Goal: Information Seeking & Learning: Learn about a topic

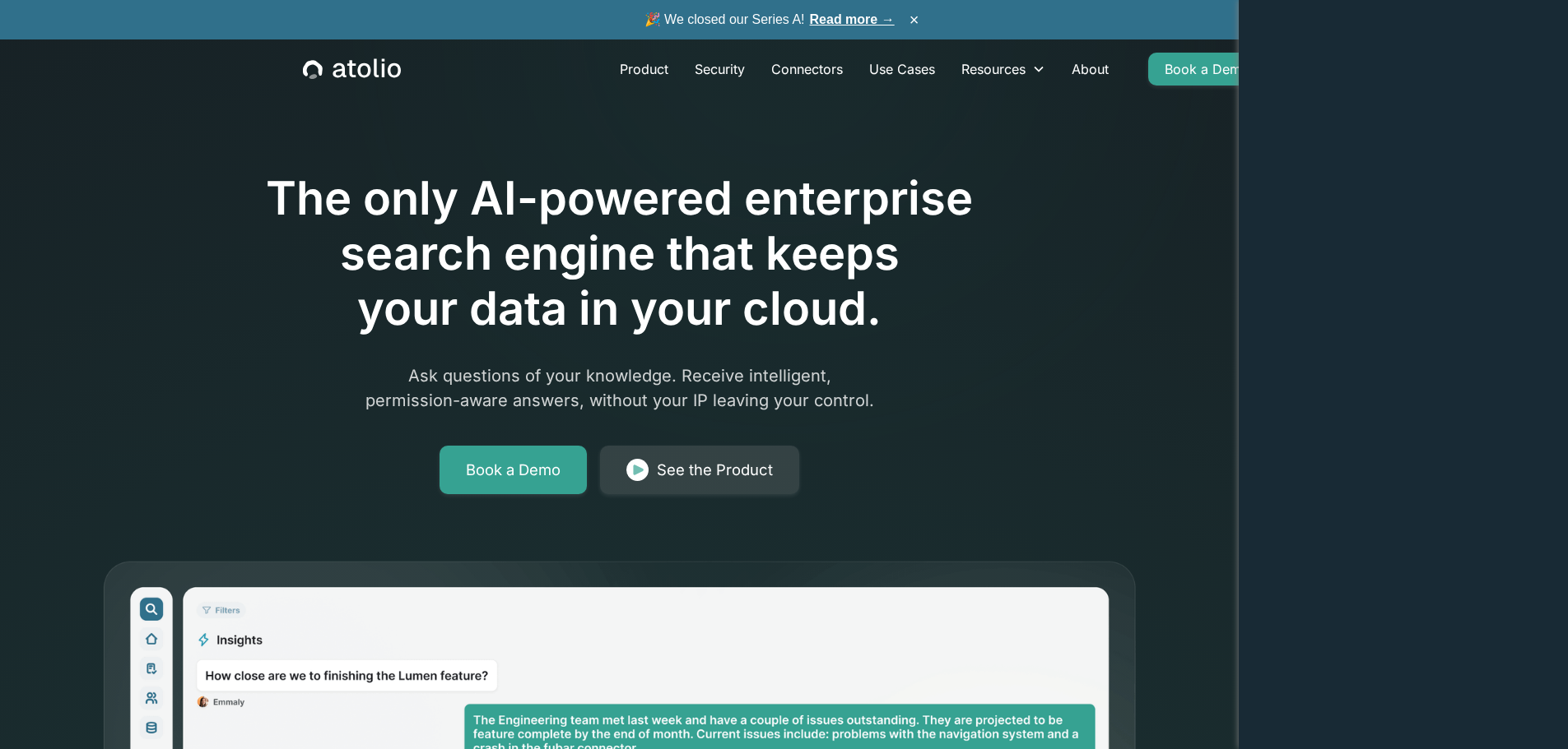
click at [852, 13] on link "Read more →" at bounding box center [852, 19] width 84 height 14
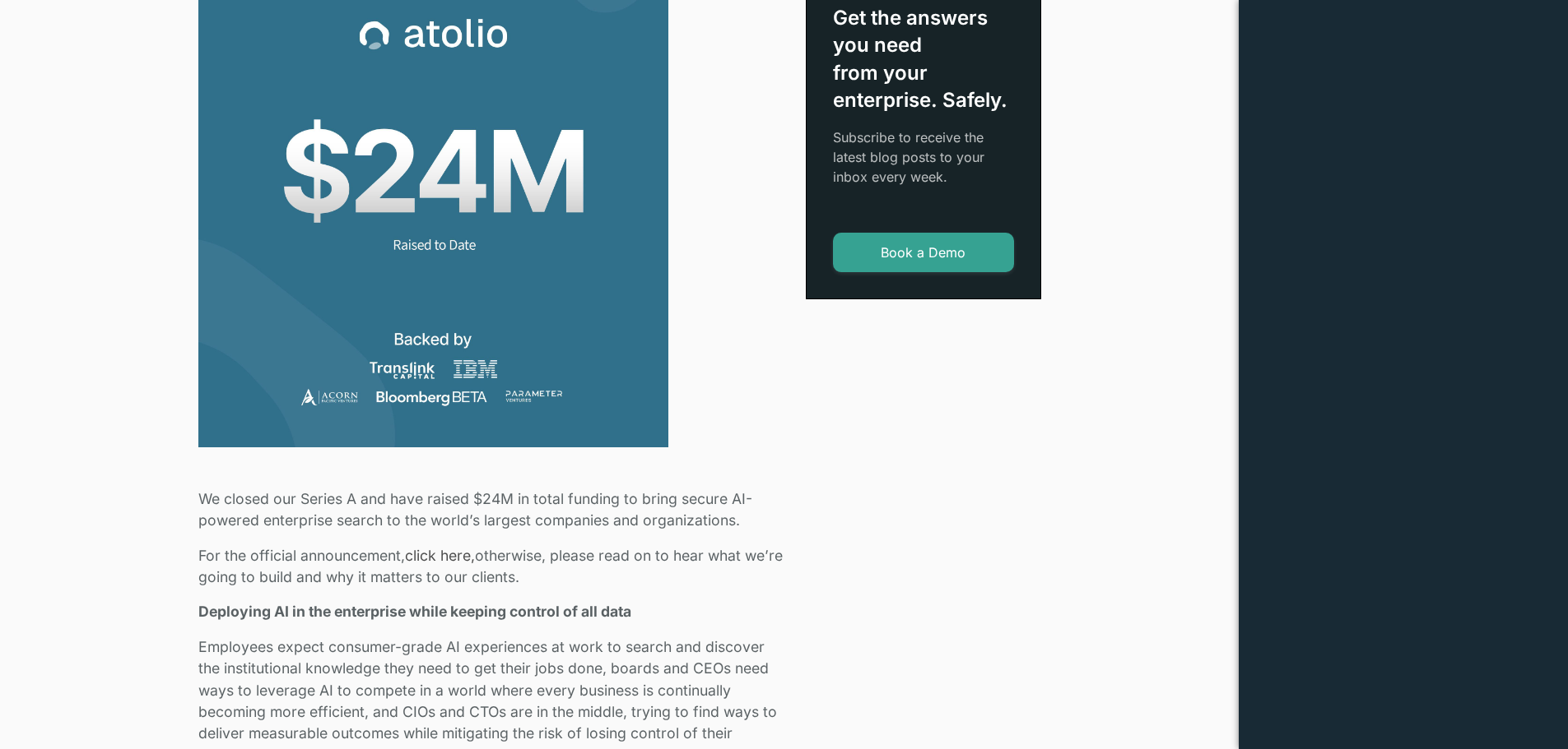
scroll to position [575, 0]
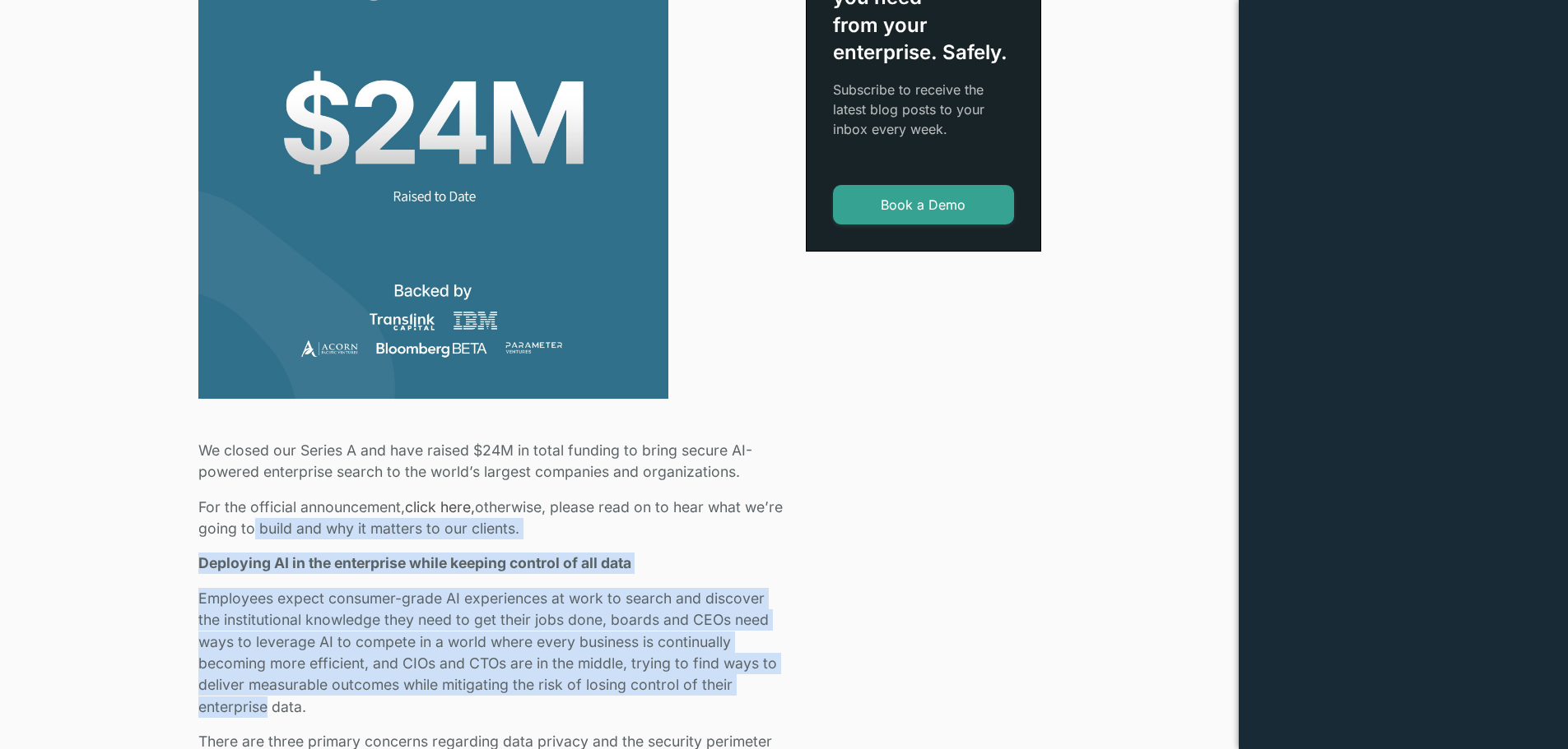
drag, startPoint x: 268, startPoint y: 701, endPoint x: 285, endPoint y: 525, distance: 176.8
click at [285, 525] on p "For the official announcement, click here, otherwise, please read on to hear wh…" at bounding box center [492, 518] width 587 height 43
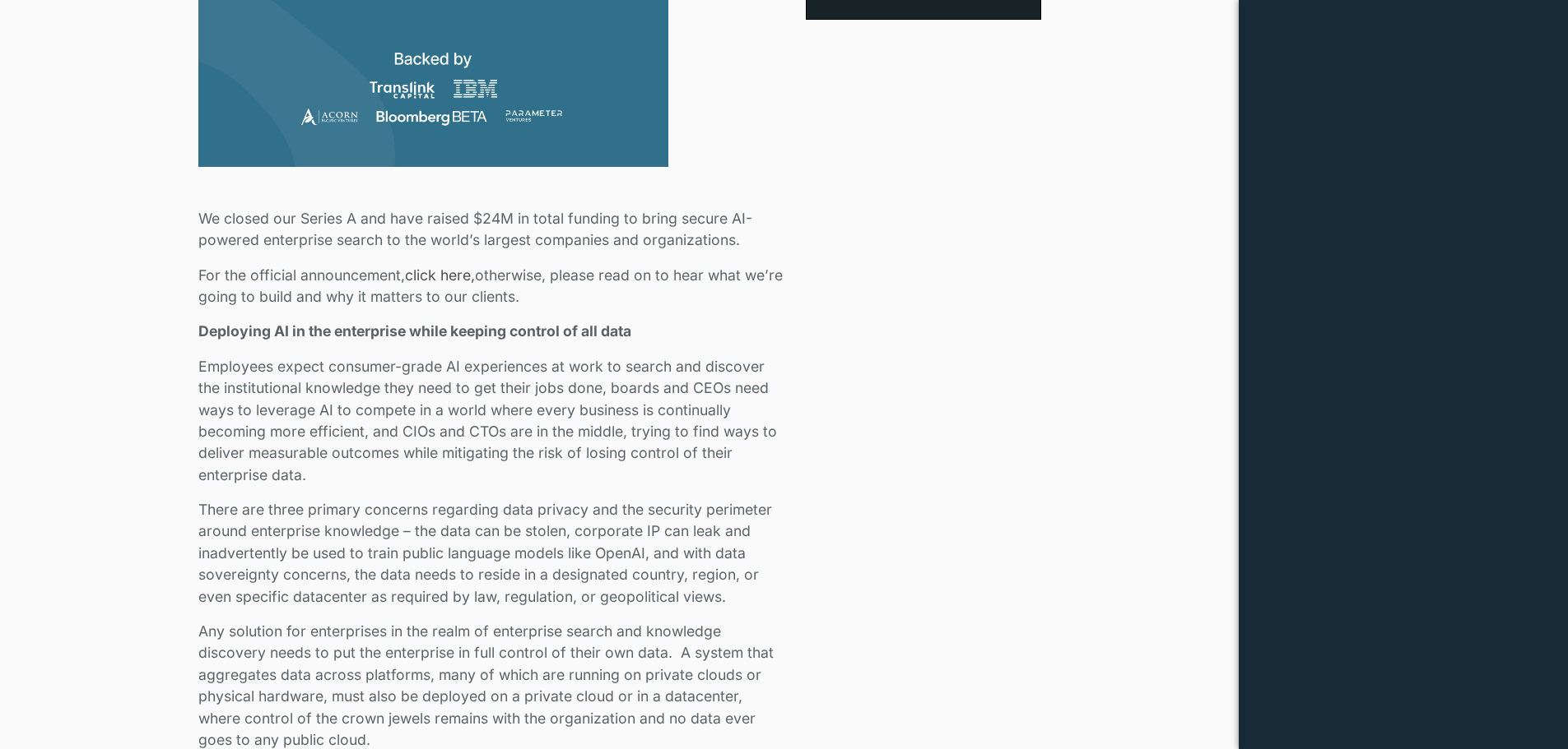
scroll to position [823, 0]
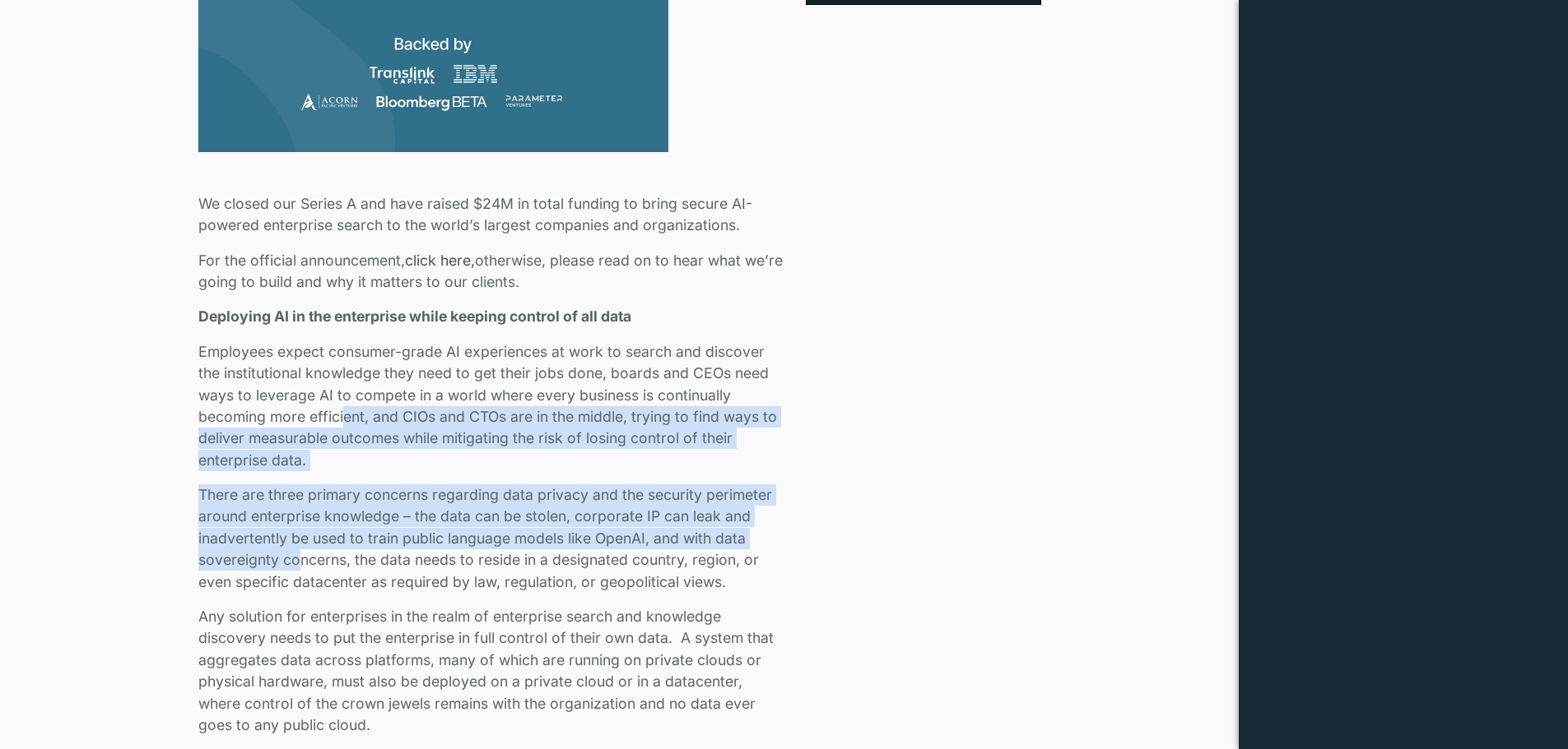
drag, startPoint x: 296, startPoint y: 561, endPoint x: 346, endPoint y: 421, distance: 148.7
click at [346, 420] on p "Employees expect consumer-grade AI experiences at work to search and discover t…" at bounding box center [492, 406] width 587 height 129
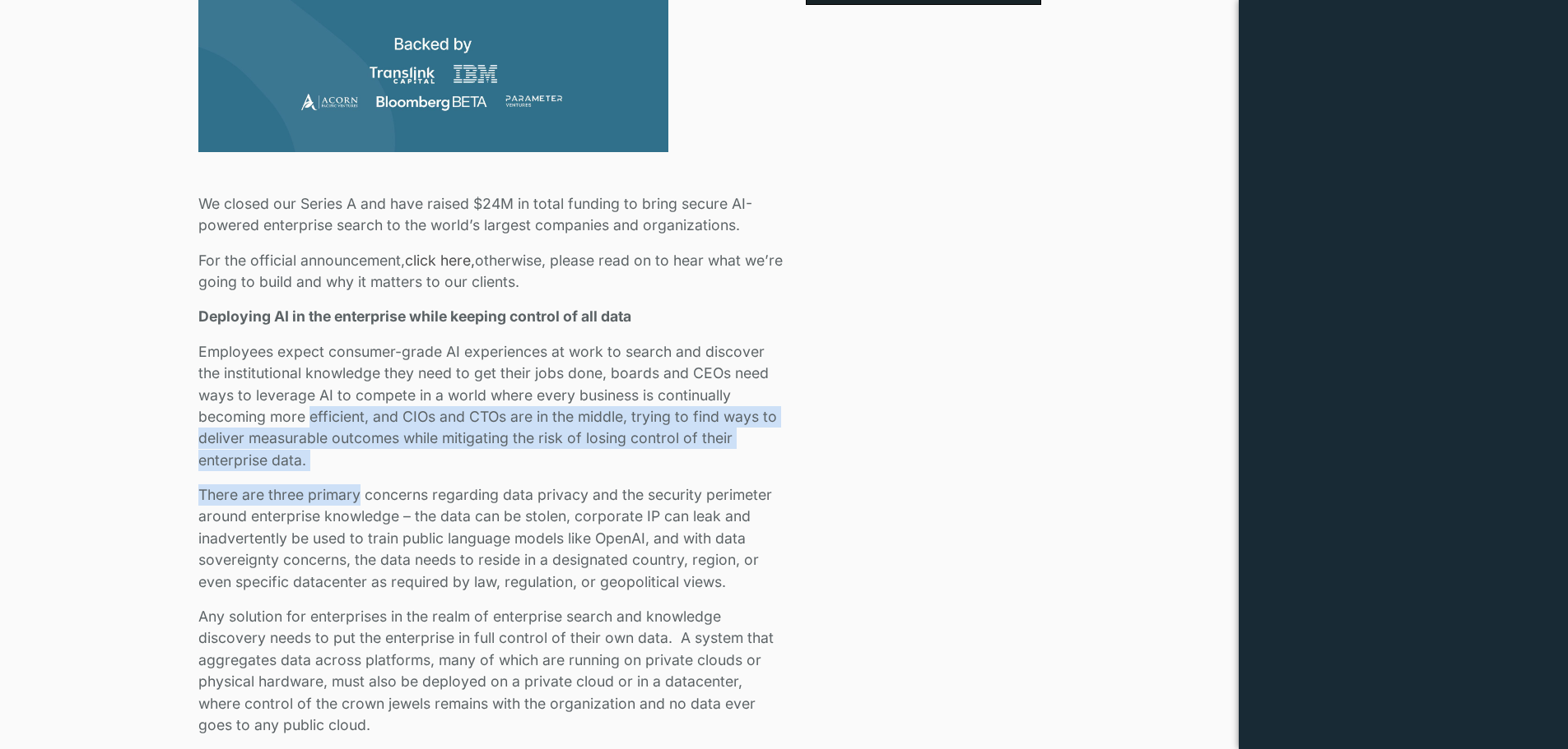
drag, startPoint x: 346, startPoint y: 418, endPoint x: 353, endPoint y: 496, distance: 78.3
click at [353, 496] on p "There are three primary concerns regarding data privacy and the security perime…" at bounding box center [492, 538] width 587 height 108
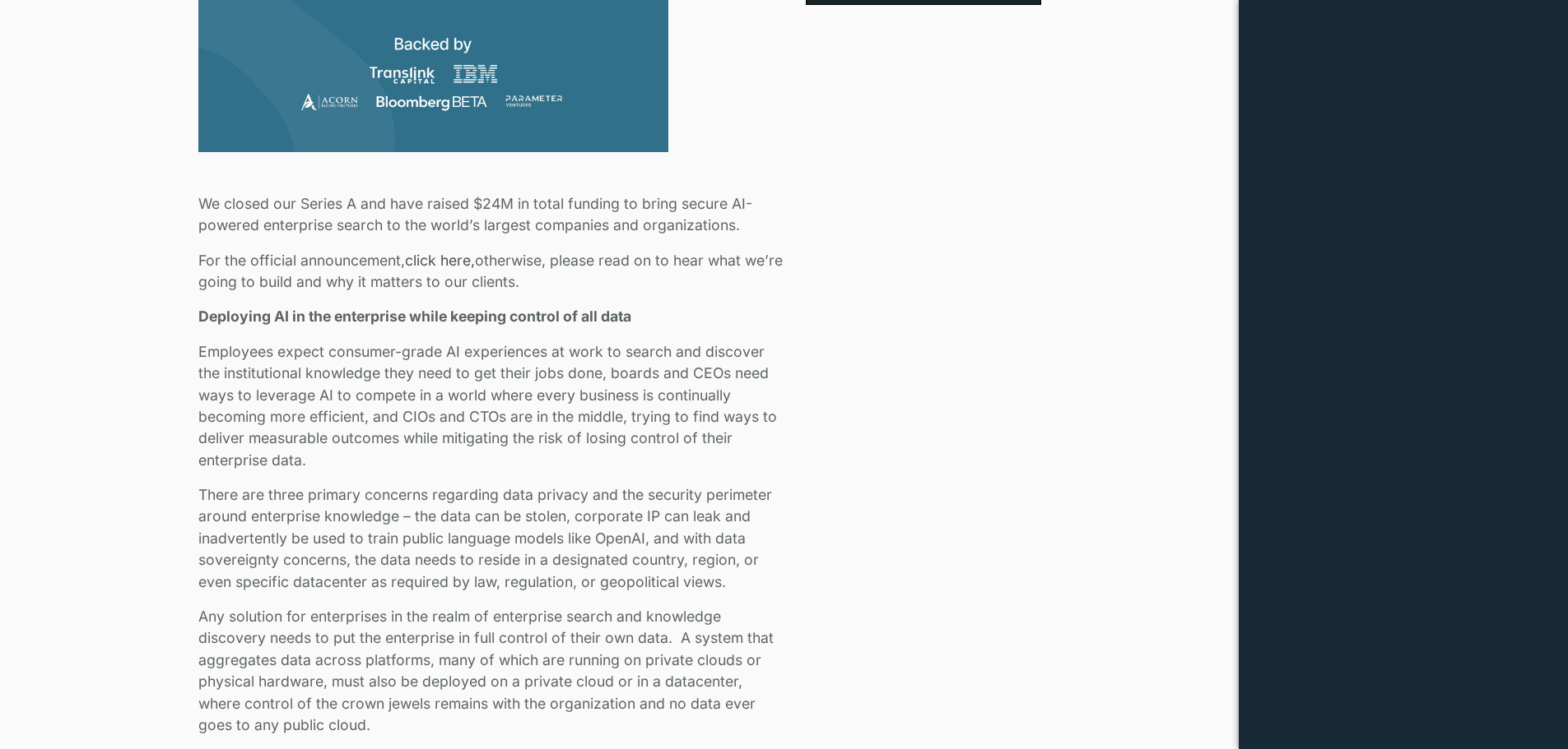
scroll to position [904, 0]
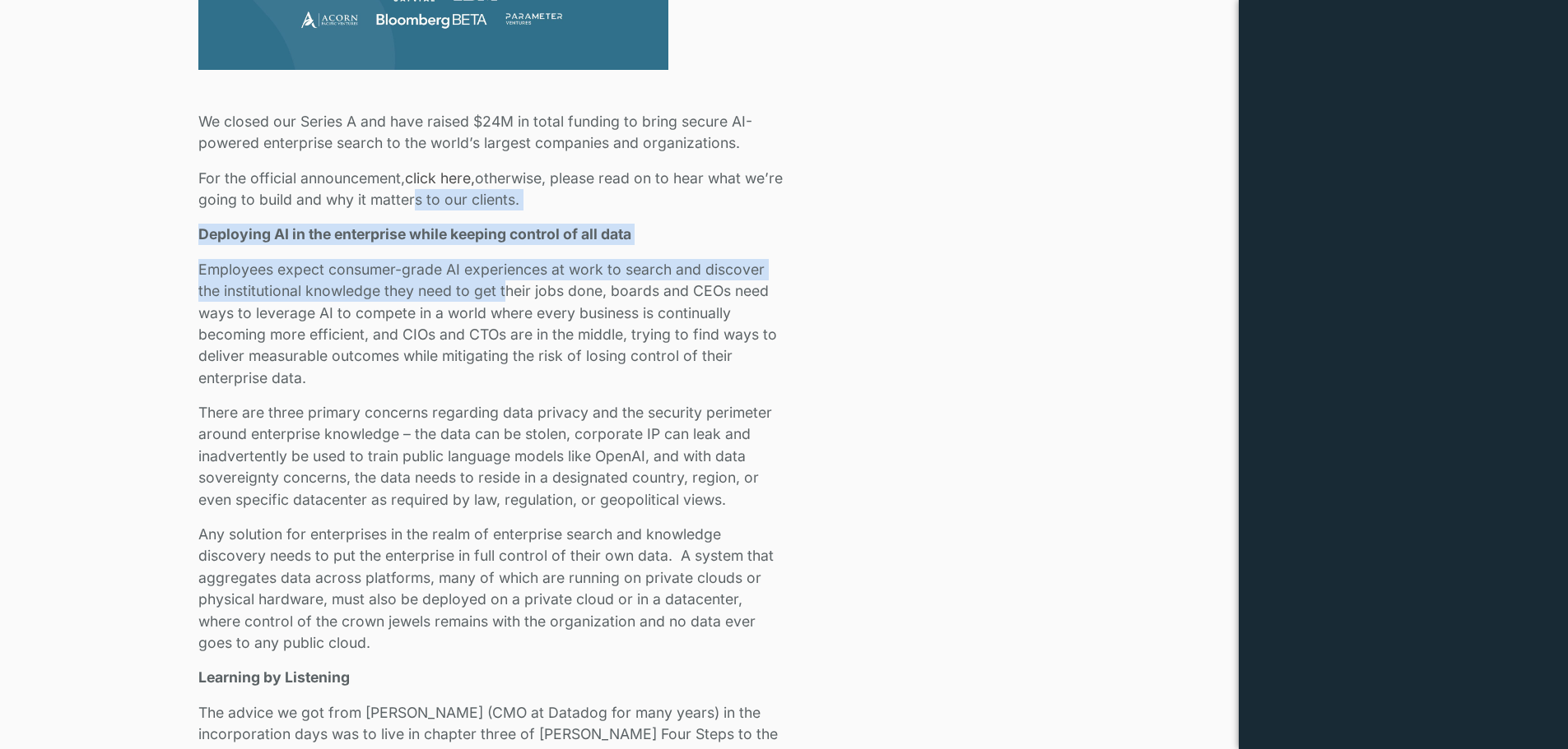
drag, startPoint x: 508, startPoint y: 287, endPoint x: 445, endPoint y: 194, distance: 112.3
click at [445, 194] on p "For the official announcement, click here, otherwise, please read on to hear wh…" at bounding box center [492, 189] width 587 height 43
drag, startPoint x: 445, startPoint y: 194, endPoint x: 463, endPoint y: 299, distance: 106.5
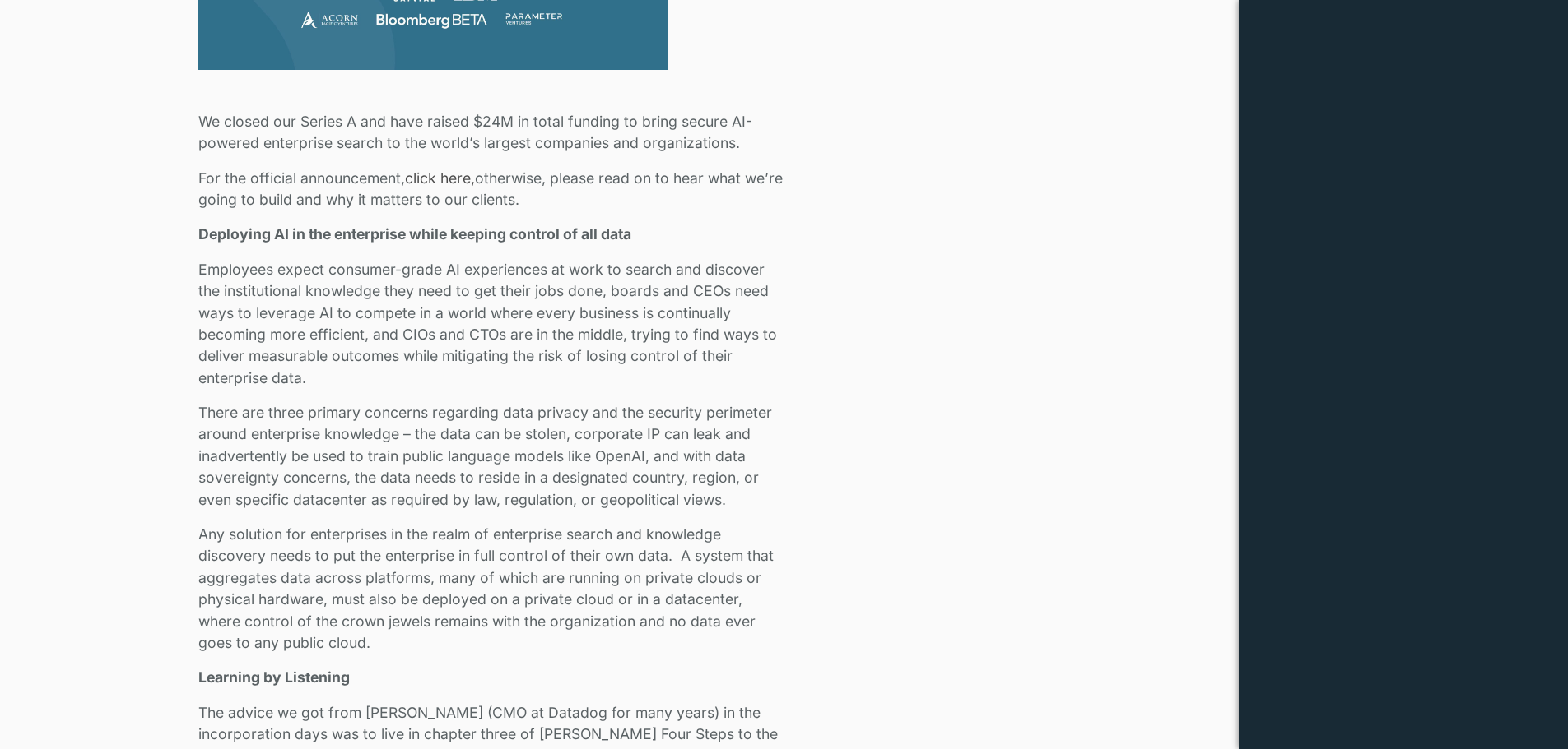
click at [463, 303] on p "Employees expect consumer-grade AI experiences at work to search and discover t…" at bounding box center [492, 323] width 587 height 129
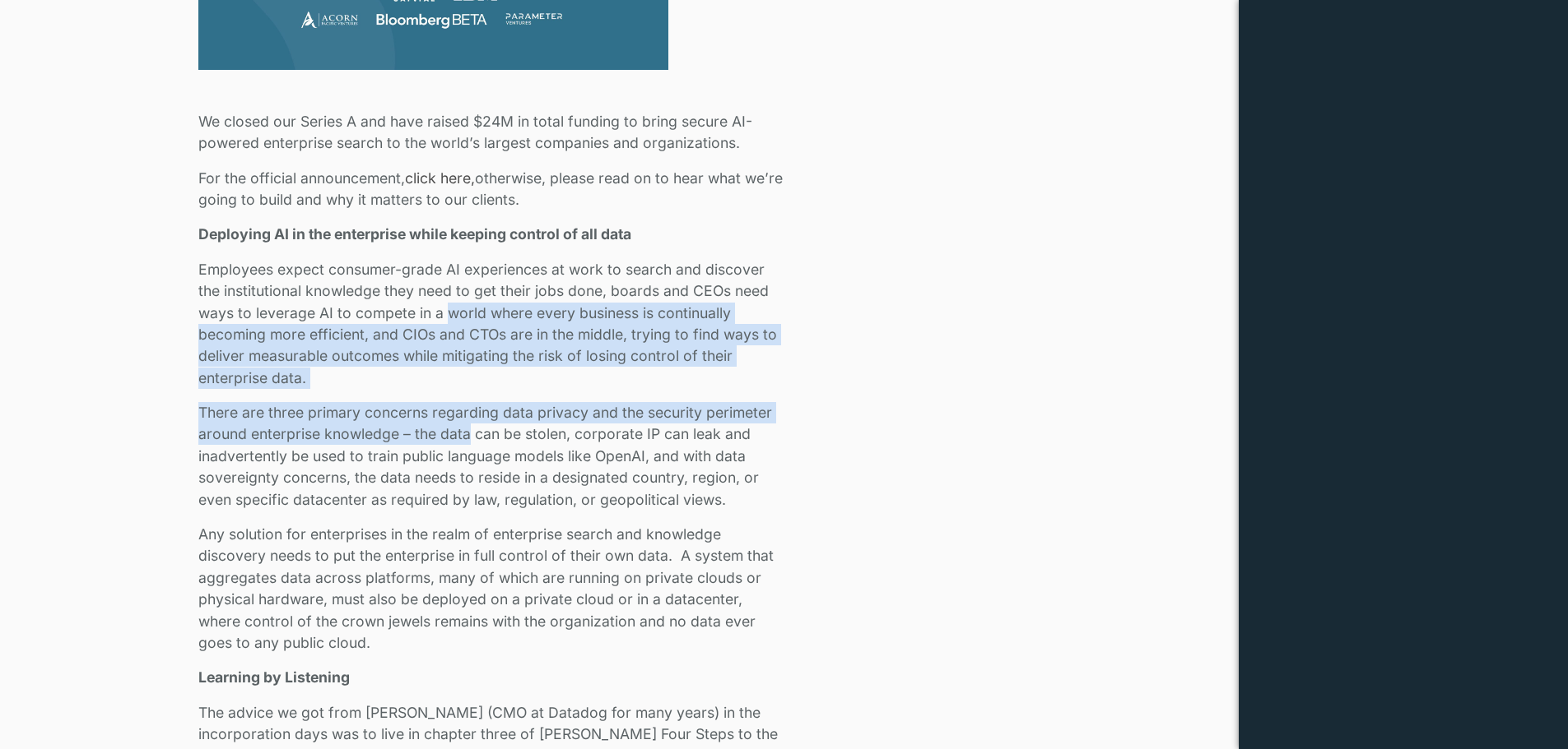
drag, startPoint x: 463, startPoint y: 303, endPoint x: 456, endPoint y: 438, distance: 135.2
click at [456, 438] on p "There are three primary concerns regarding data privacy and the security perime…" at bounding box center [492, 456] width 587 height 108
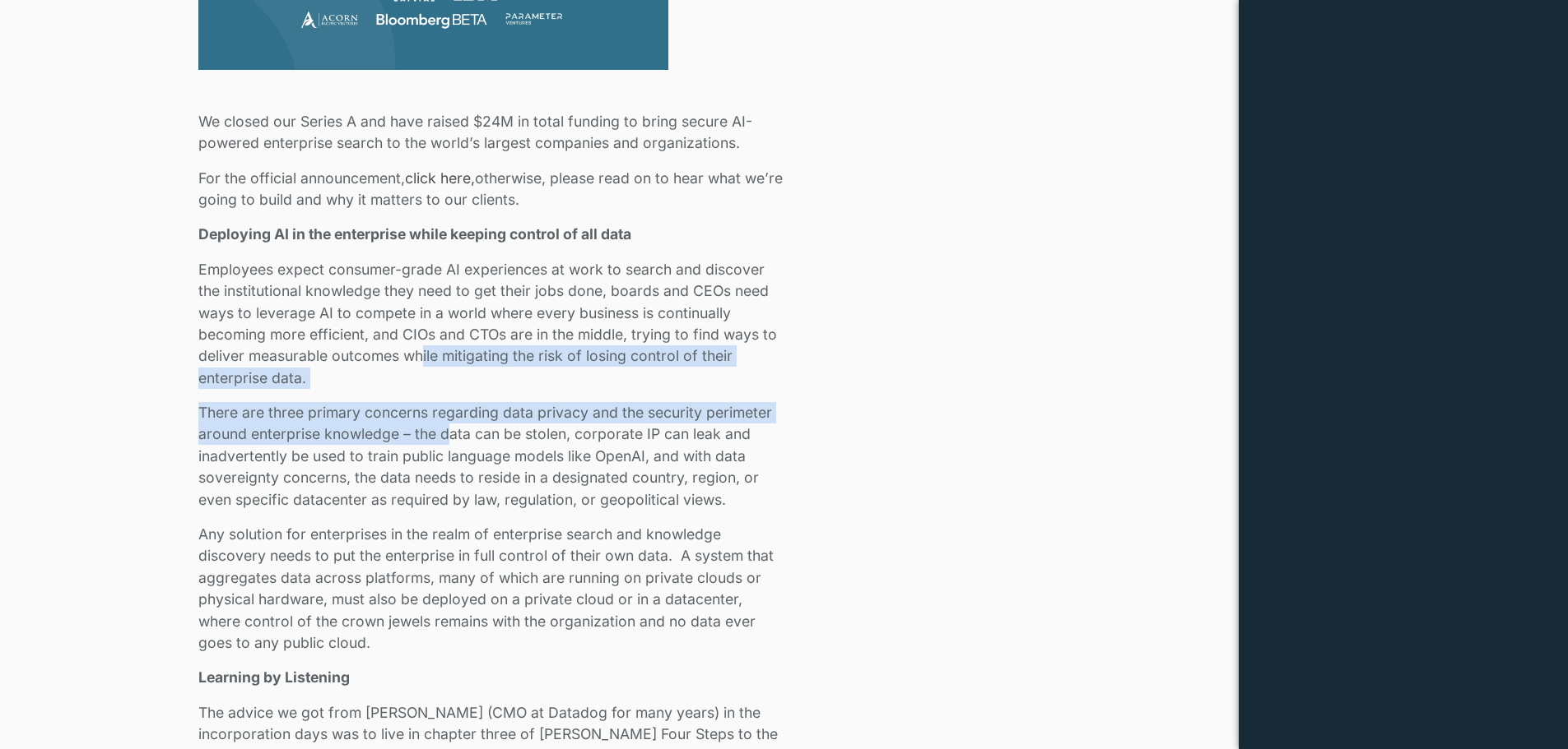
drag, startPoint x: 449, startPoint y: 436, endPoint x: 422, endPoint y: 354, distance: 86.3
click at [422, 354] on p "Employees expect consumer-grade AI experiences at work to search and discover t…" at bounding box center [492, 323] width 587 height 129
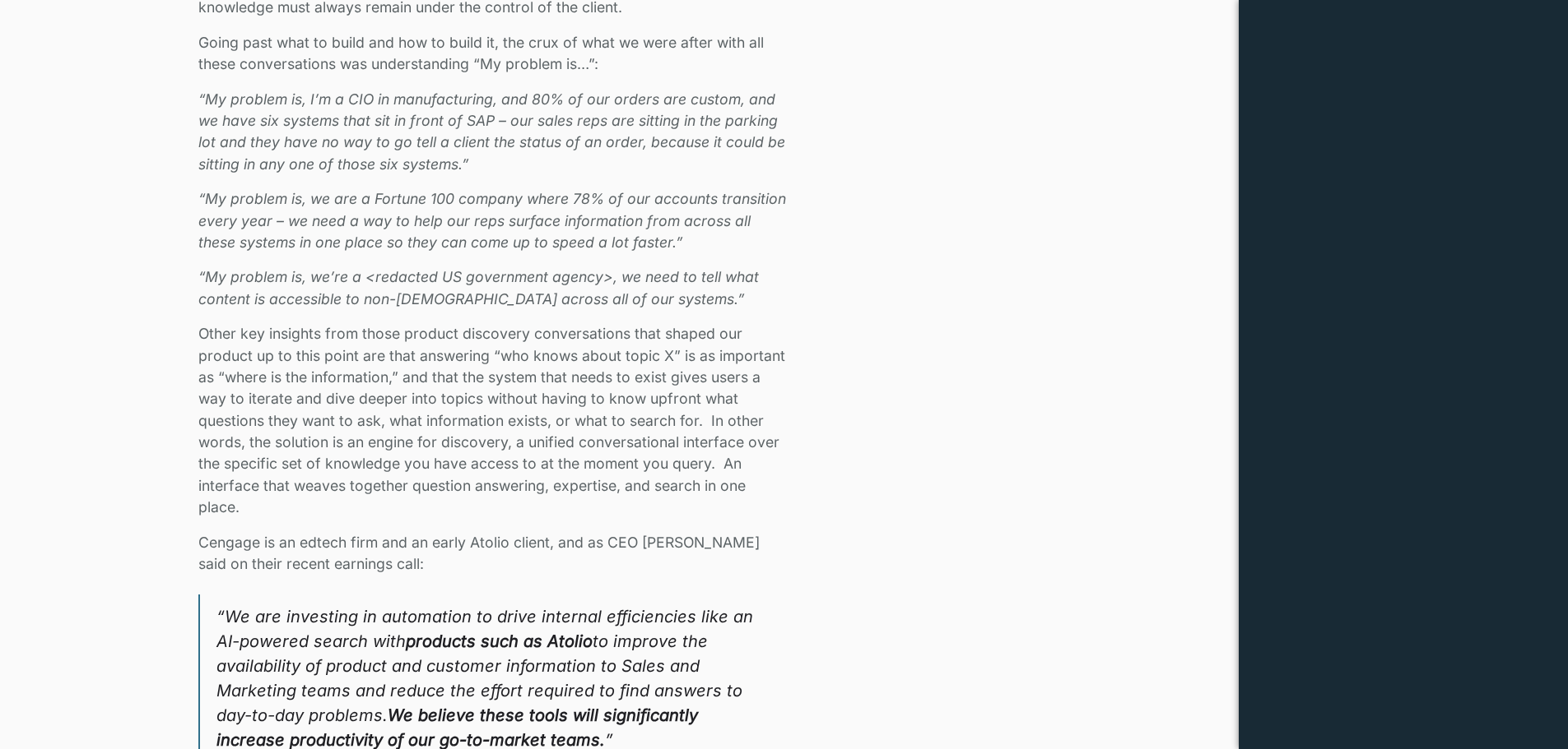
scroll to position [1974, 0]
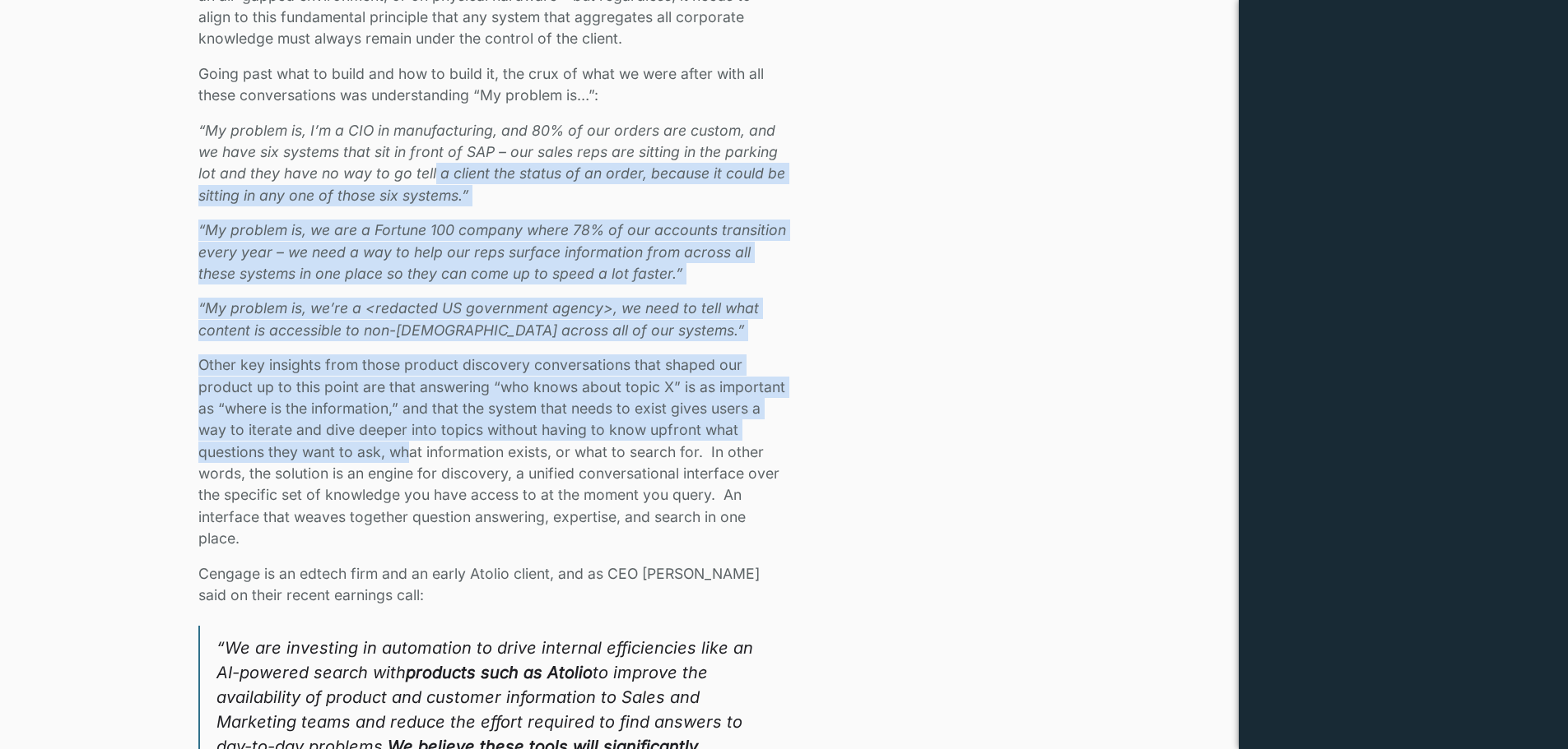
drag, startPoint x: 409, startPoint y: 448, endPoint x: 432, endPoint y: 166, distance: 282.9
click at [432, 166] on div "We closed our Series A and have raised $24M in total funding to bring secure AI…" at bounding box center [492, 551] width 587 height 3020
click at [432, 166] on em "“My problem is, I’m a CIO in manufacturing, and 80% of our orders are custom, a…" at bounding box center [491, 163] width 586 height 82
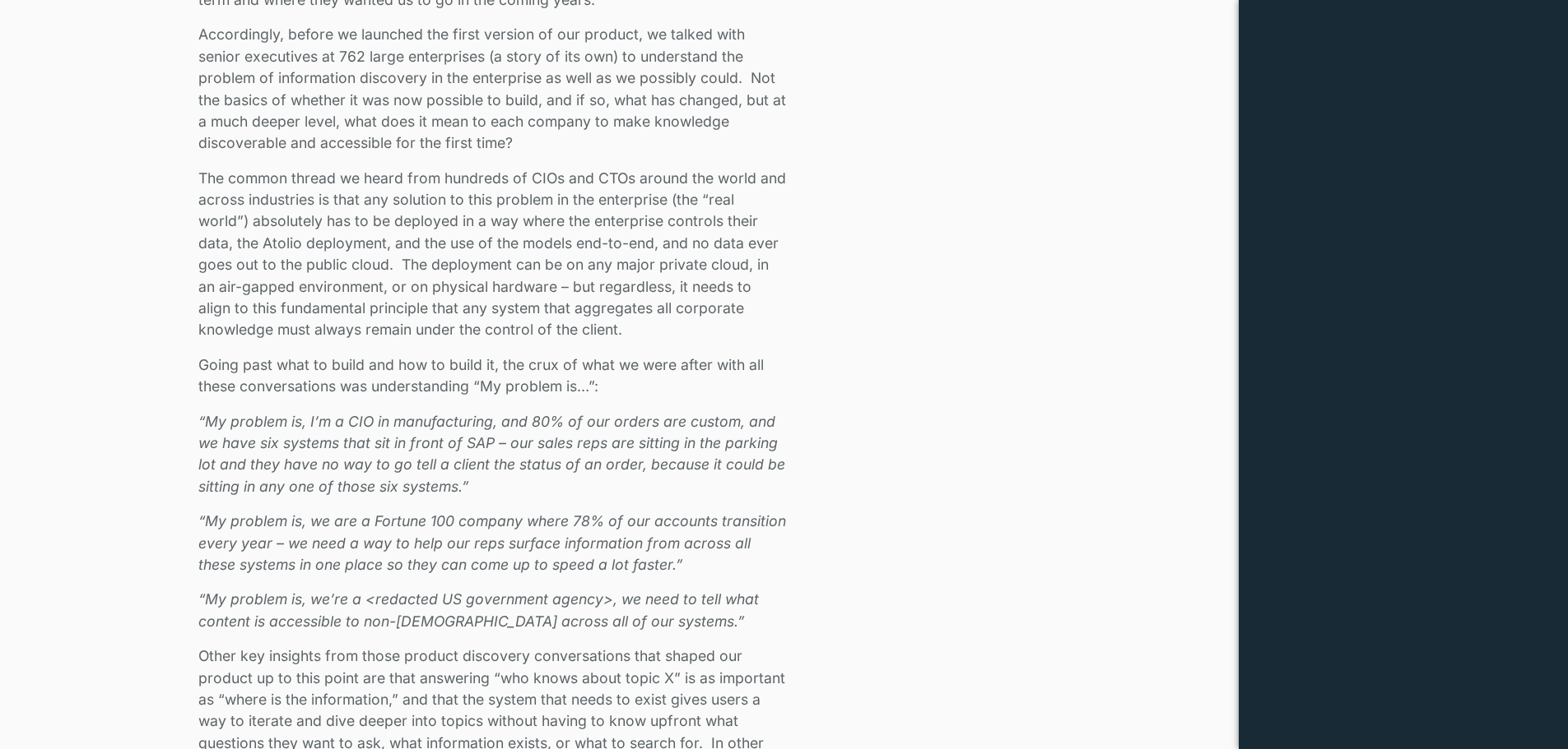
scroll to position [1645, 0]
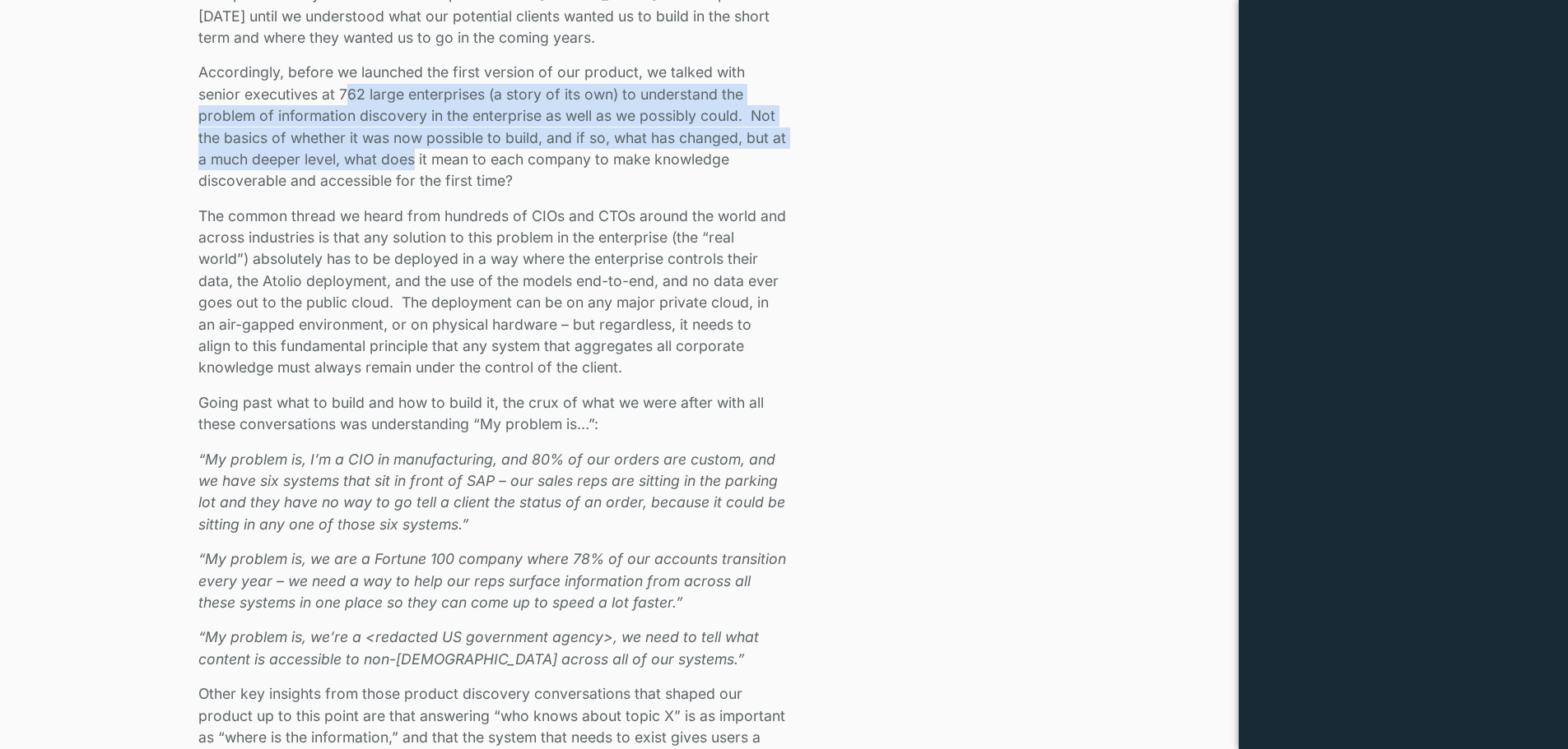
drag, startPoint x: 430, startPoint y: 165, endPoint x: 350, endPoint y: 102, distance: 101.8
click at [350, 102] on p "Accordingly, before we launched the first version of our product, we talked wit…" at bounding box center [492, 126] width 587 height 129
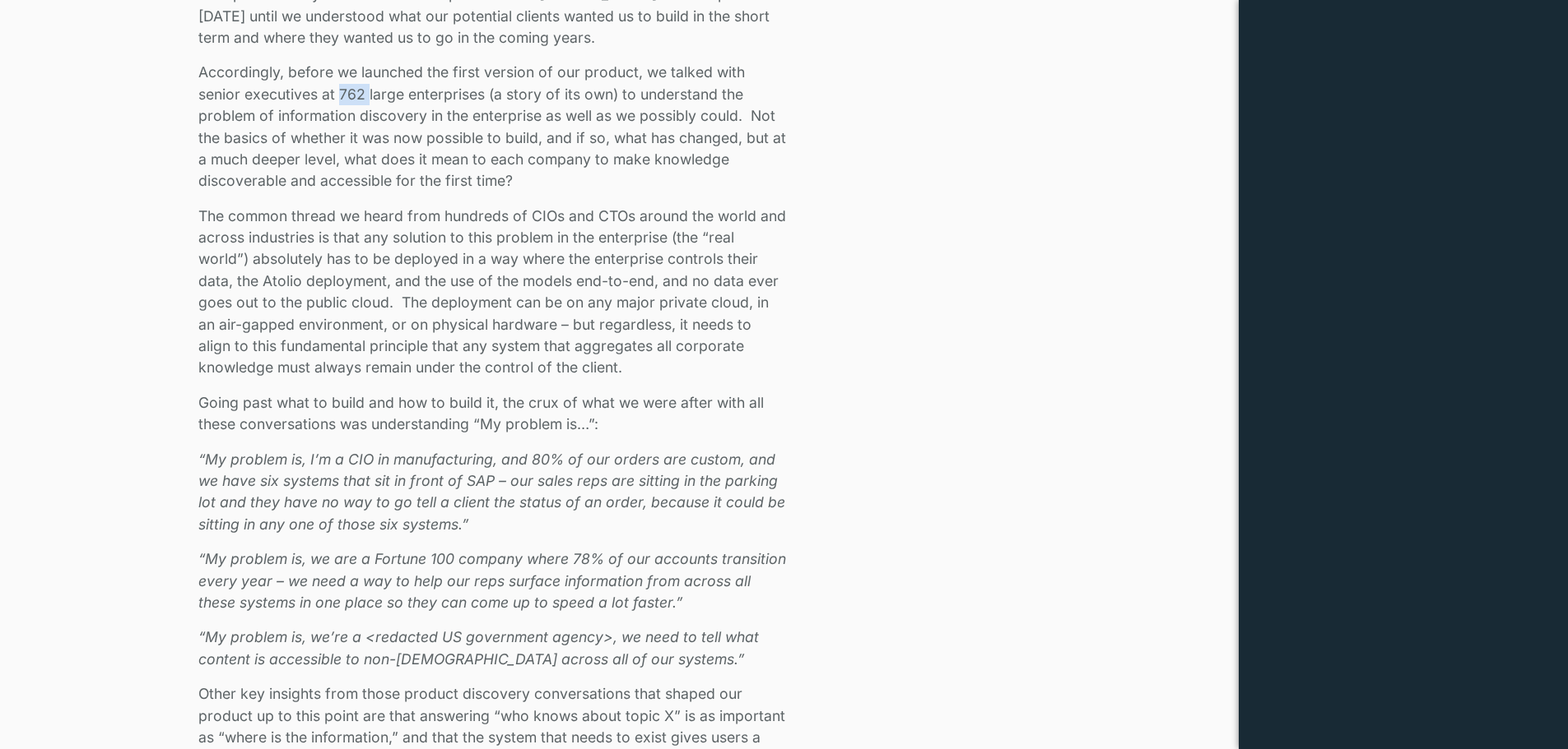
click at [350, 102] on p "Accordingly, before we launched the first version of our product, we talked wit…" at bounding box center [492, 126] width 587 height 129
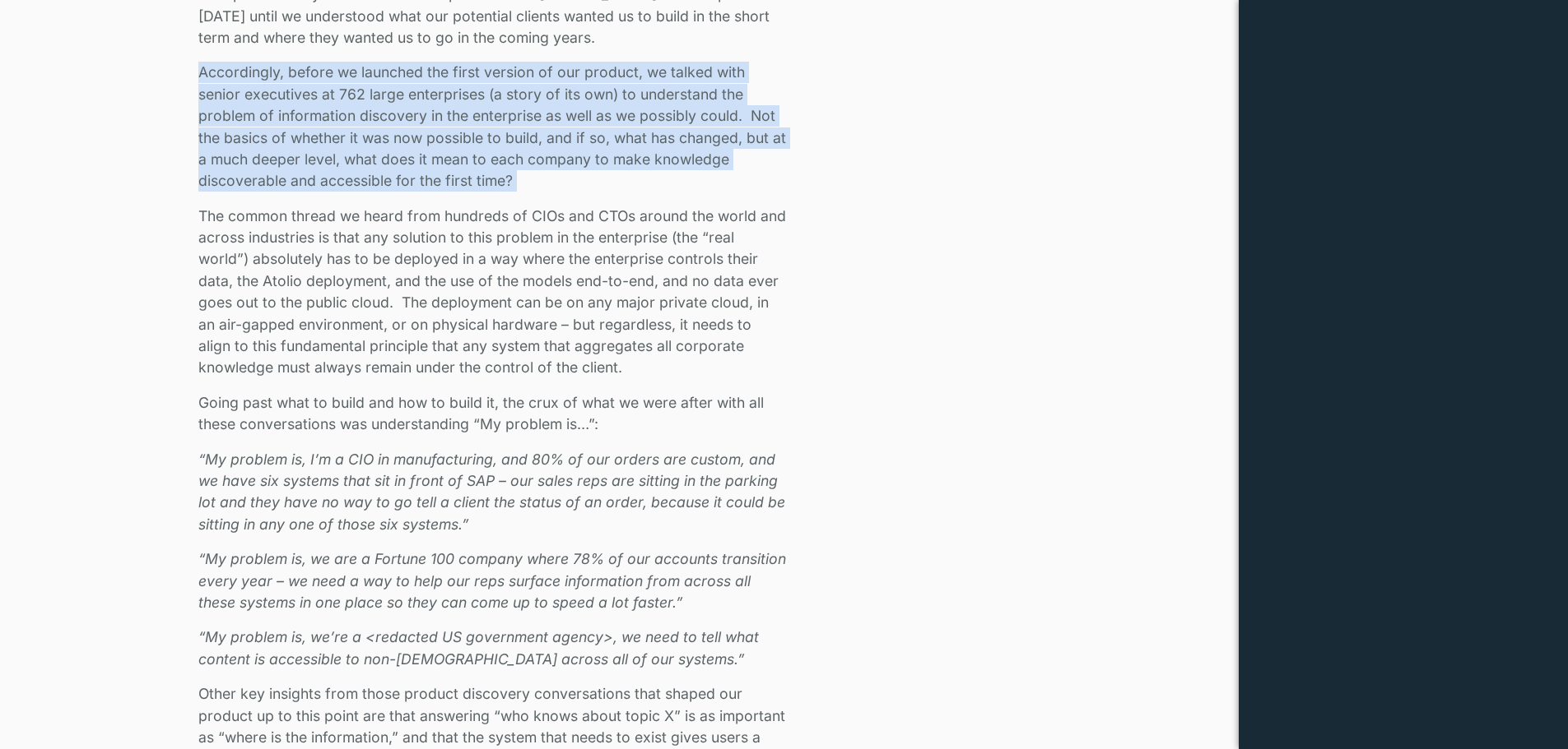
click at [350, 102] on p "Accordingly, before we launched the first version of our product, we talked wit…" at bounding box center [492, 126] width 587 height 129
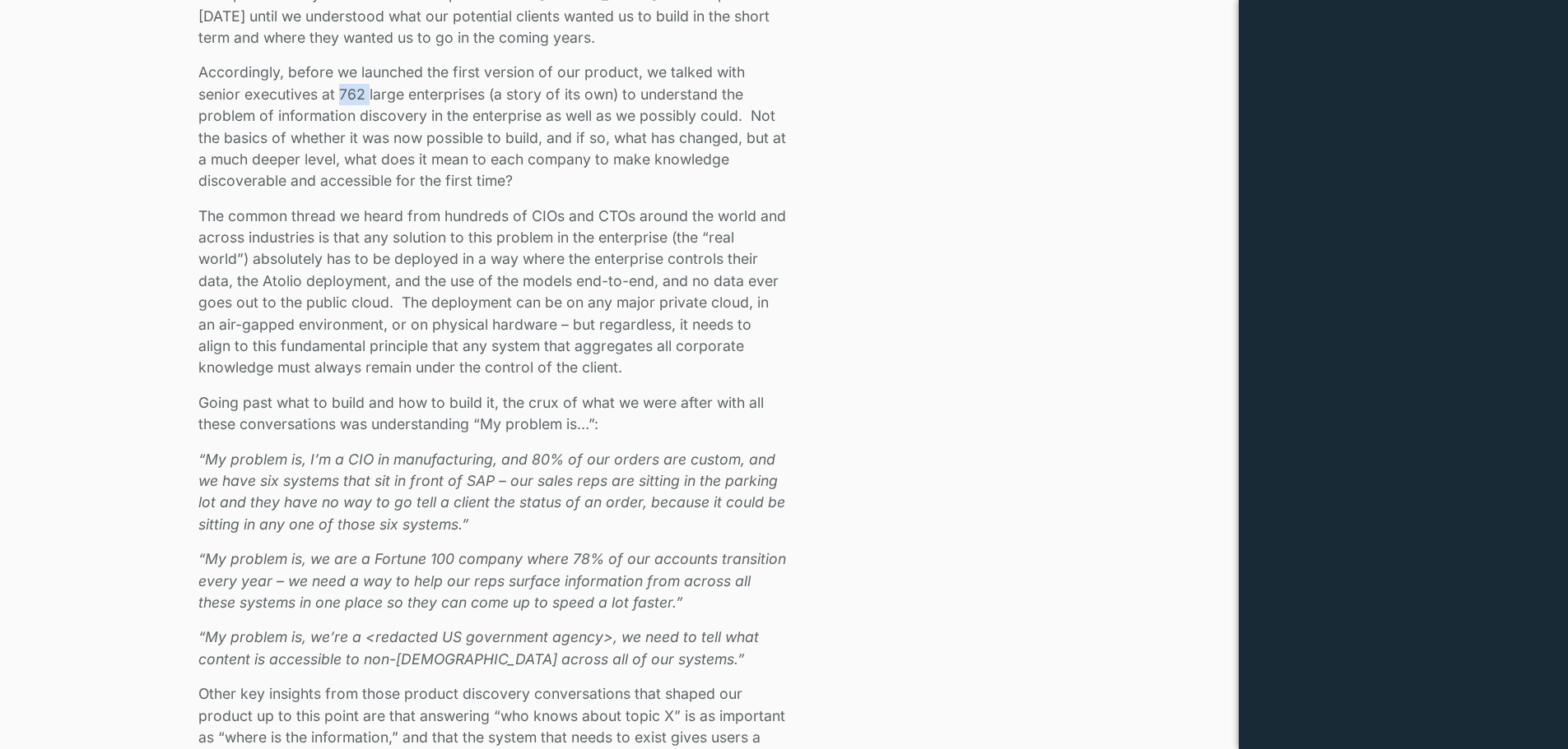
click at [350, 102] on p "Accordingly, before we launched the first version of our product, we talked wit…" at bounding box center [492, 126] width 587 height 129
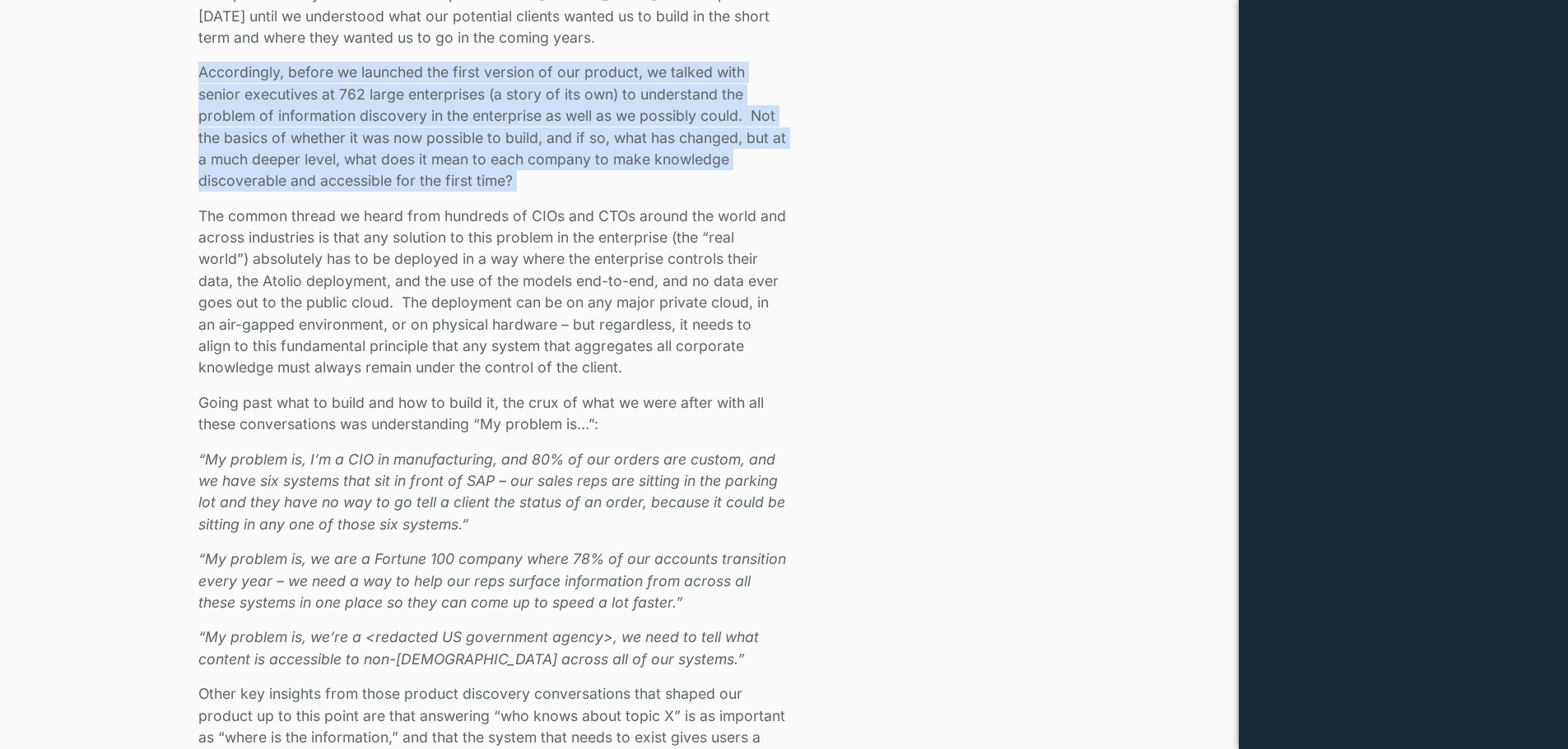
click at [350, 102] on p "Accordingly, before we launched the first version of our product, we talked wit…" at bounding box center [492, 126] width 587 height 129
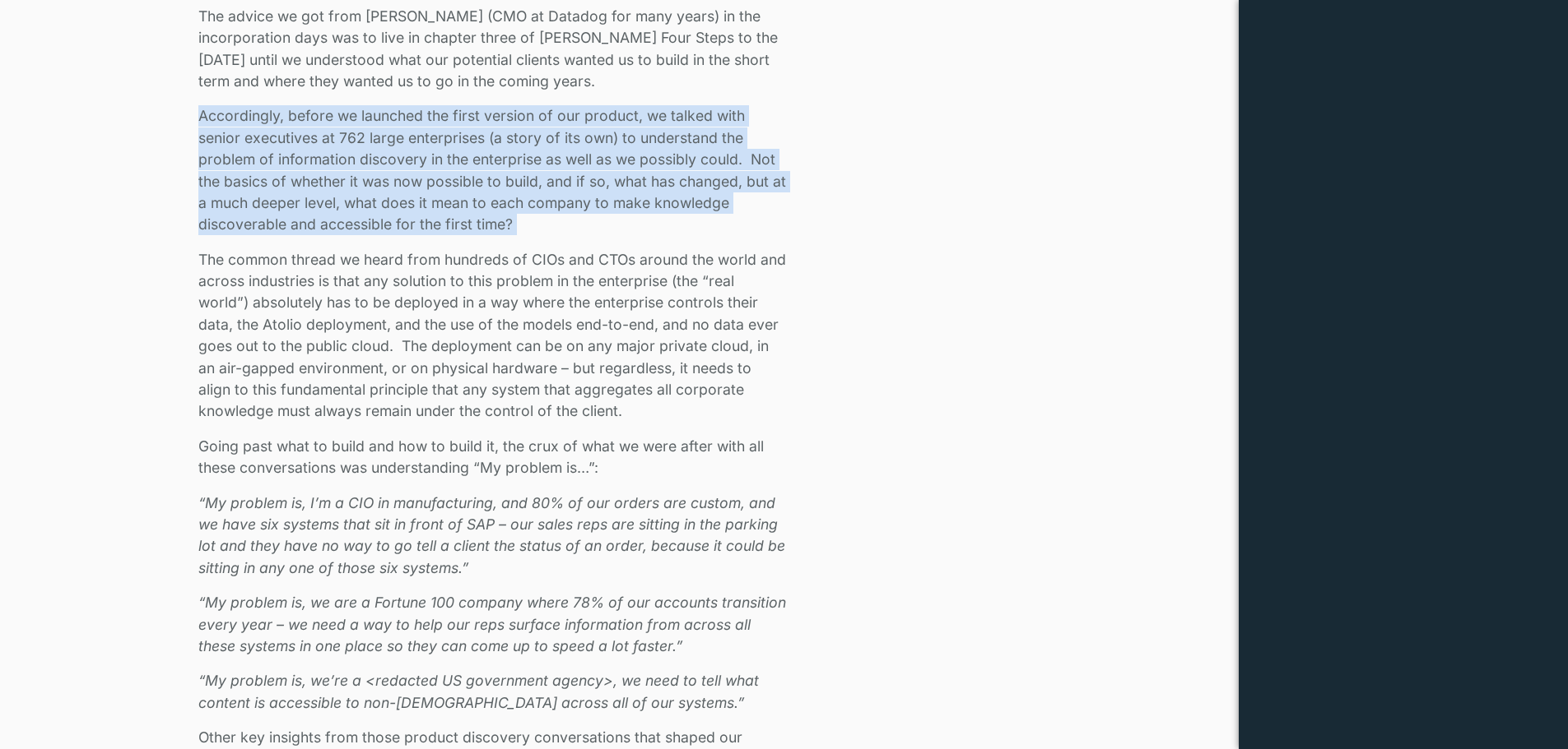
scroll to position [1562, 0]
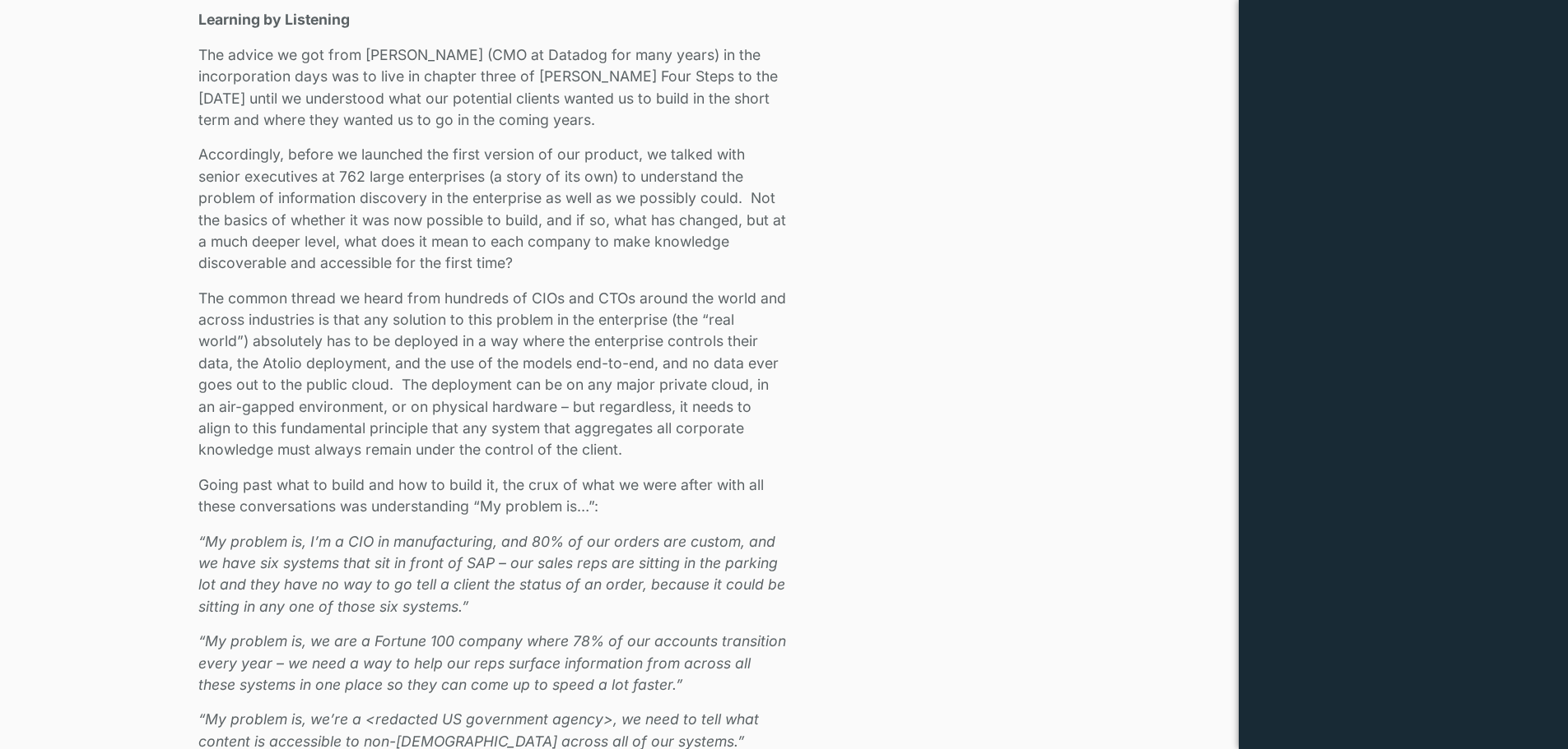
click at [350, 103] on p "The advice we got from Alex Rosemblat (CMO at Datadog for many years) in the in…" at bounding box center [492, 87] width 587 height 87
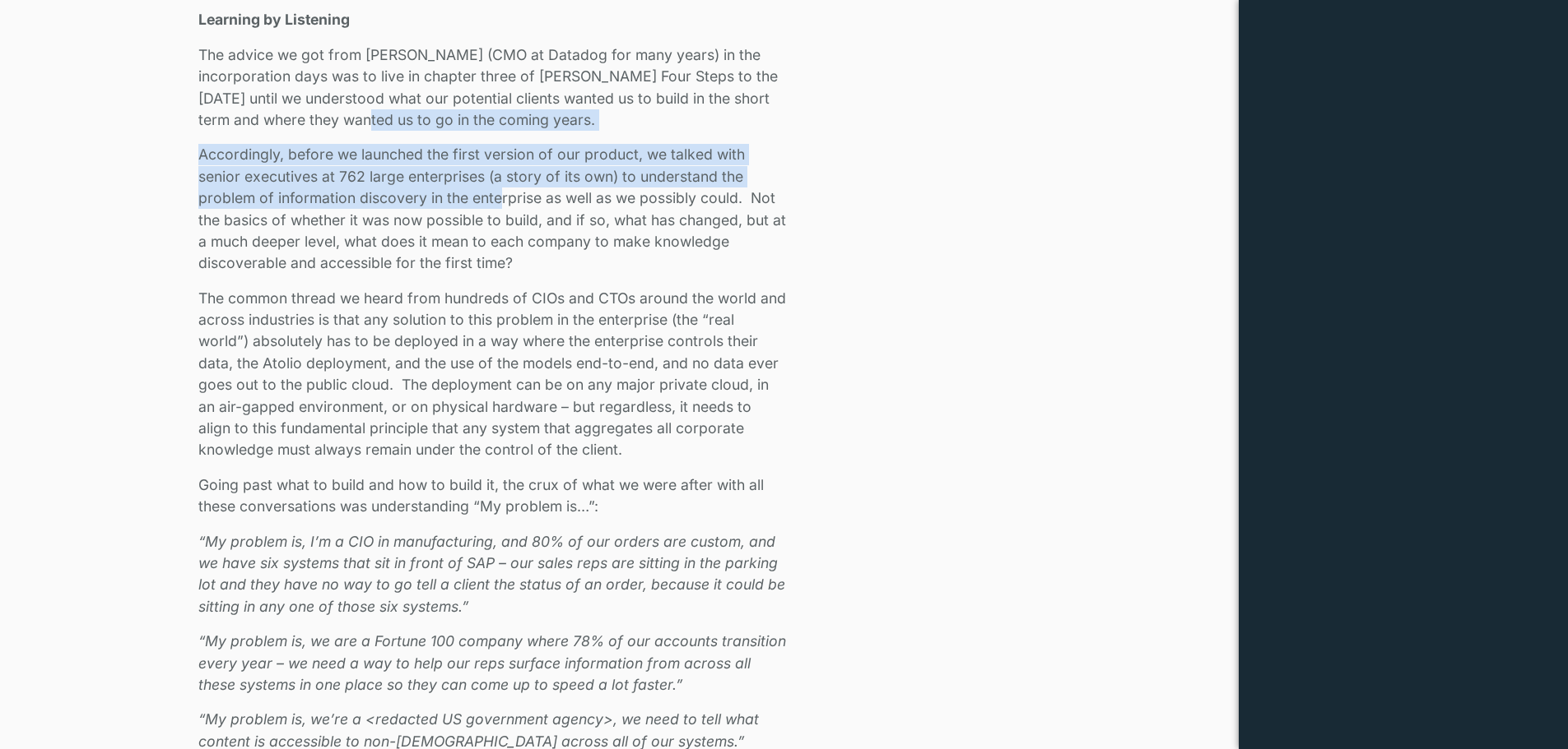
drag, startPoint x: 500, startPoint y: 194, endPoint x: 385, endPoint y: 126, distance: 133.6
click at [384, 127] on p "The advice we got from Alex Rosemblat (CMO at Datadog for many years) in the in…" at bounding box center [492, 87] width 587 height 87
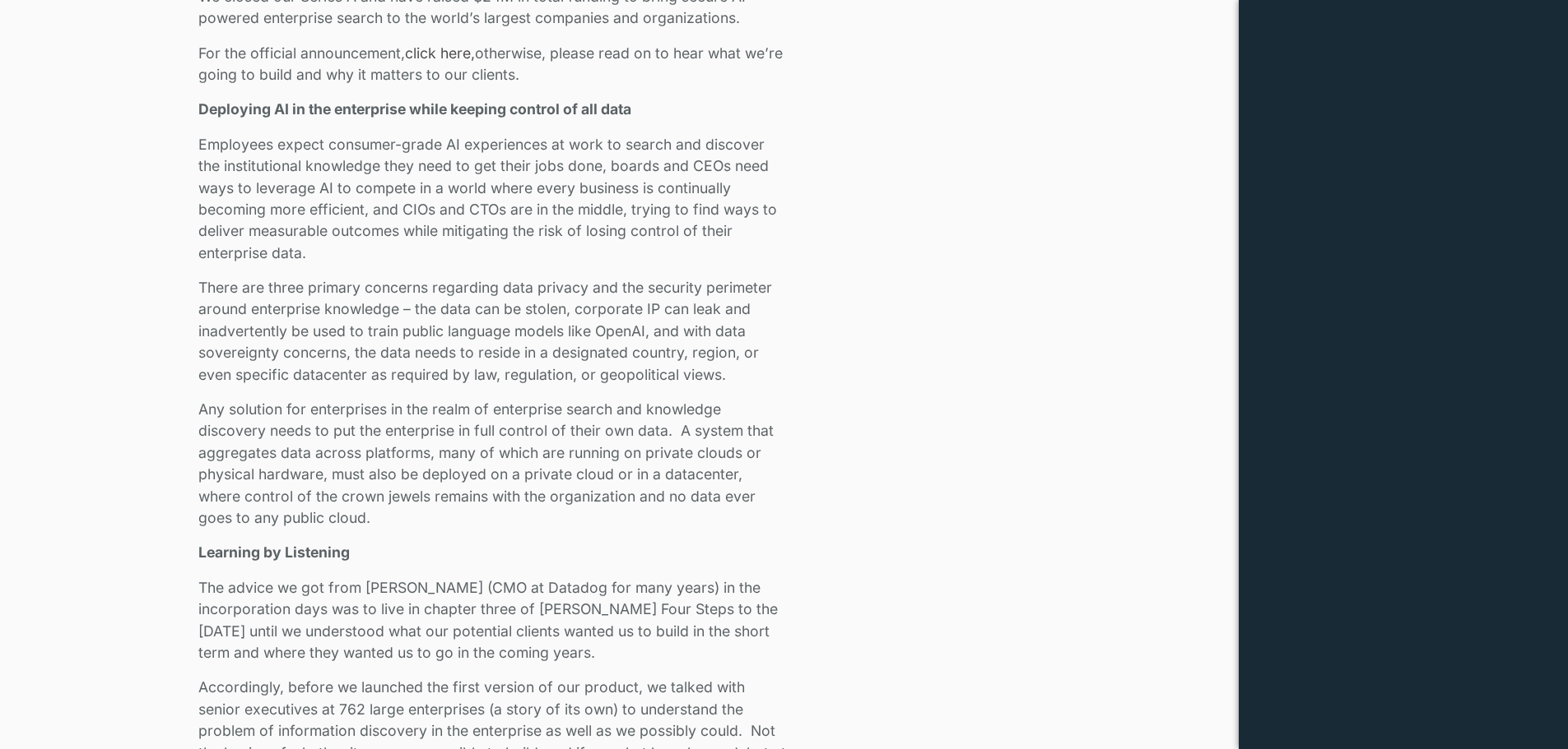
scroll to position [1069, 0]
